Goal: Find contact information: Find contact information

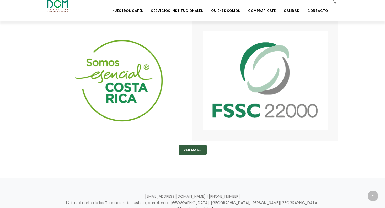
scroll to position [919, 0]
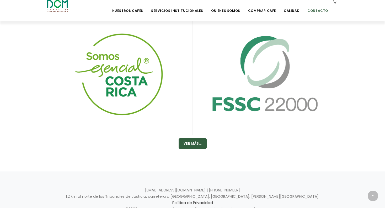
click at [309, 11] on link "Contacto" at bounding box center [318, 7] width 27 height 12
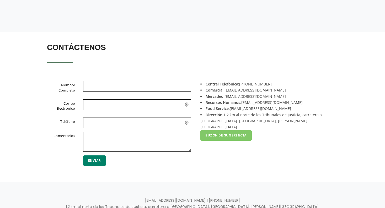
scroll to position [105, 0]
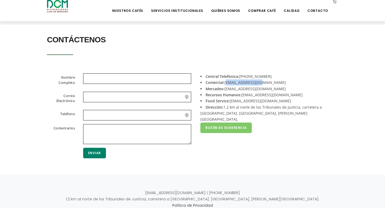
drag, startPoint x: 226, startPoint y: 82, endPoint x: 263, endPoint y: 83, distance: 37.0
click at [263, 83] on li "Comercial: [EMAIL_ADDRESS][DOMAIN_NAME]" at bounding box center [268, 82] width 134 height 6
copy li "[EMAIL_ADDRESS][DOMAIN_NAME]"
